Goal: Task Accomplishment & Management: Manage account settings

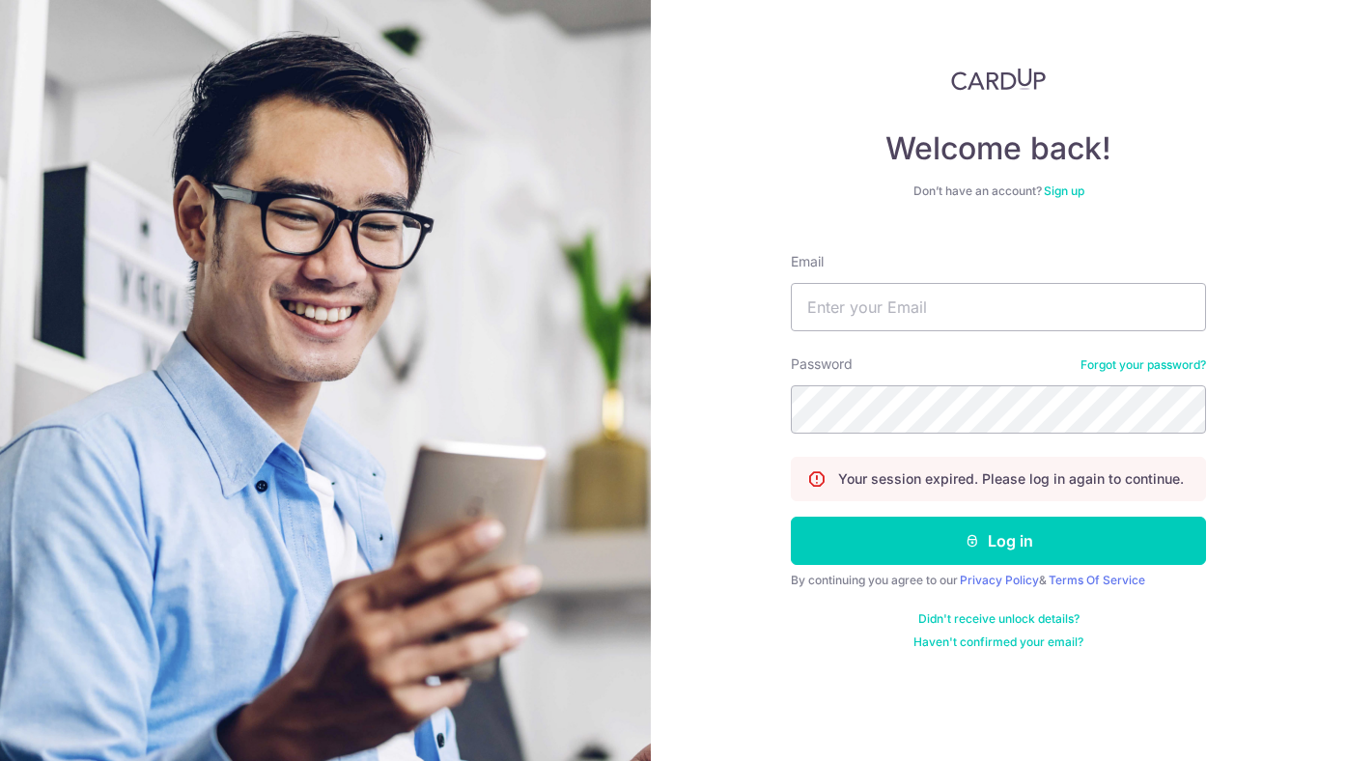
click at [950, 304] on input "Email" at bounding box center [998, 307] width 415 height 48
type input "Nadia.ongkowidjaja@gmail.com"
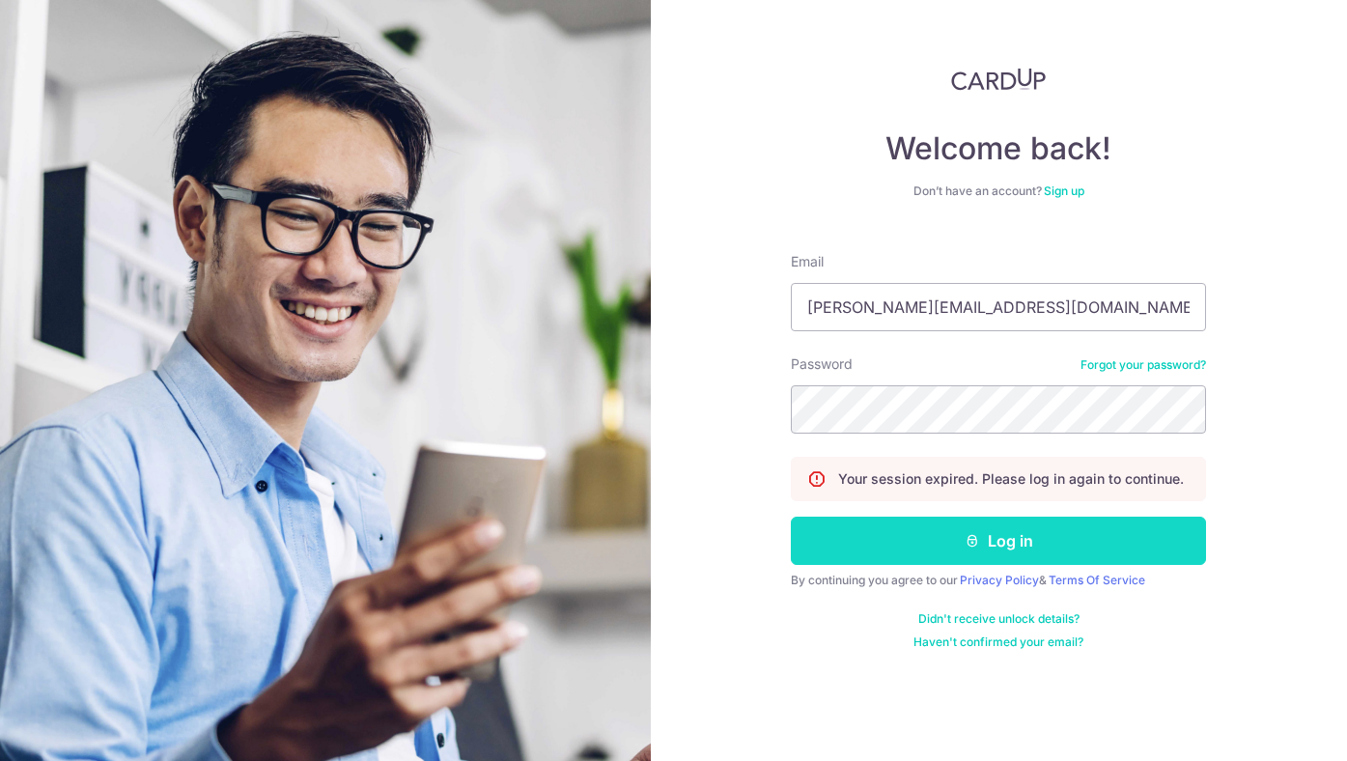
click at [951, 557] on button "Log in" at bounding box center [998, 540] width 415 height 48
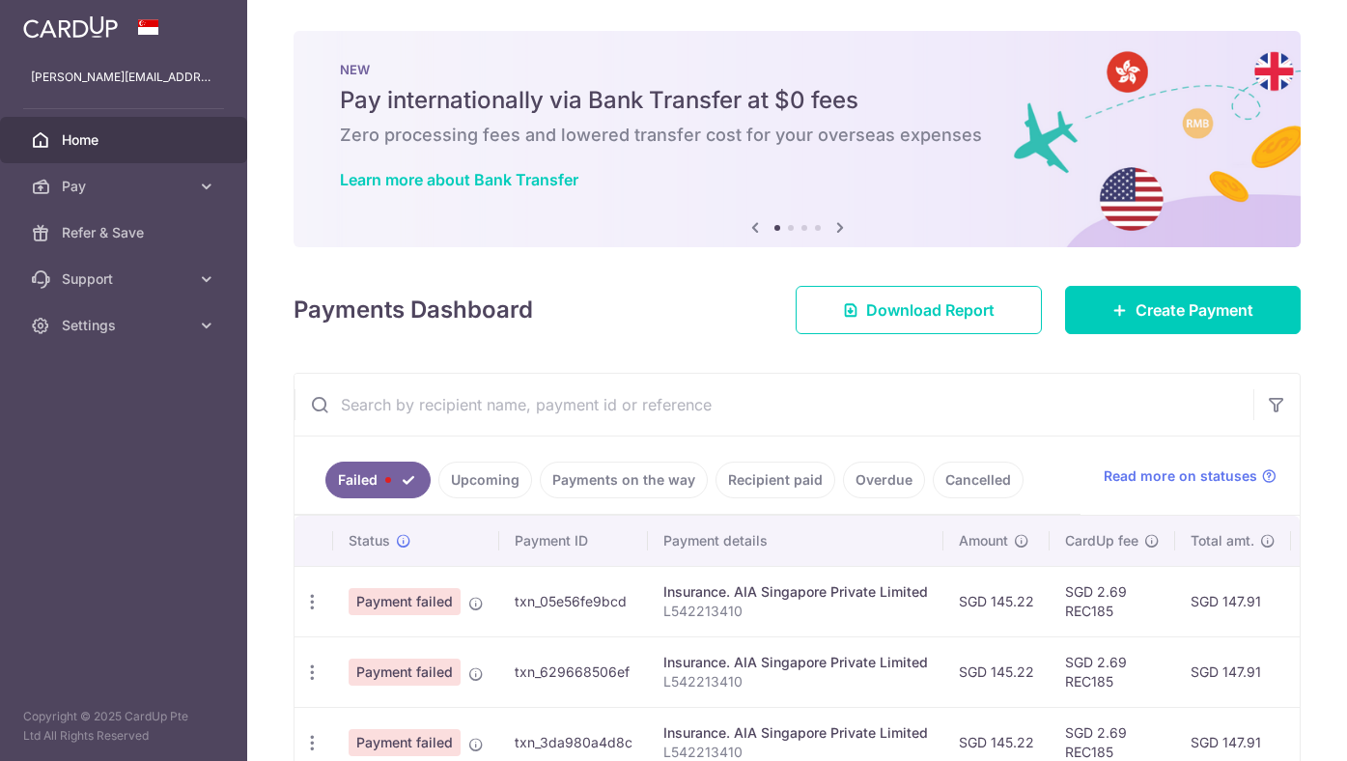
scroll to position [121, 0]
